Goal: Task Accomplishment & Management: Manage account settings

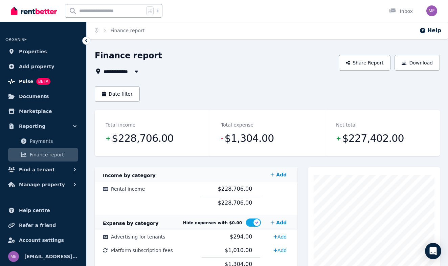
click at [22, 82] on span "Pulse" at bounding box center [26, 81] width 15 height 8
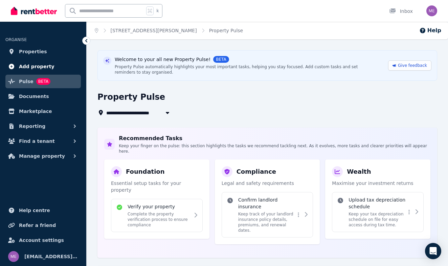
click at [24, 65] on span "Add property" at bounding box center [37, 66] width 36 height 8
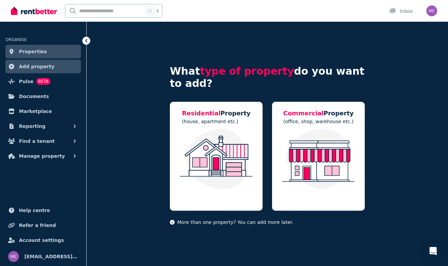
click at [26, 50] on span "Properties" at bounding box center [33, 51] width 28 height 8
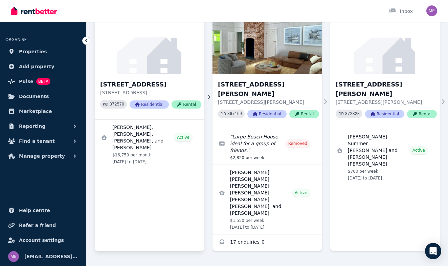
scroll to position [62, 0]
